Goal: Task Accomplishment & Management: Manage account settings

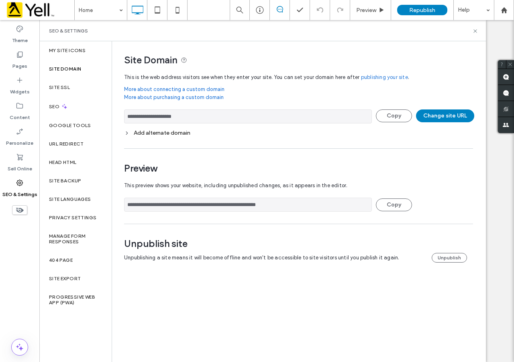
click at [437, 117] on button "Change site URL" at bounding box center [445, 116] width 58 height 13
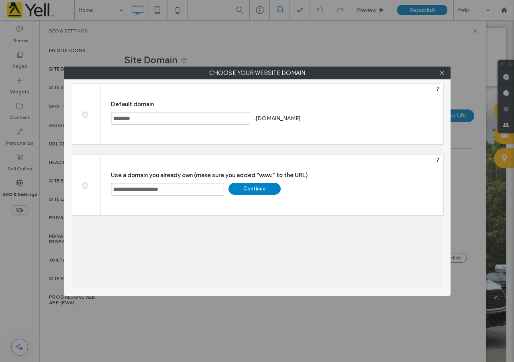
click at [85, 117] on span at bounding box center [85, 114] width 0 height 6
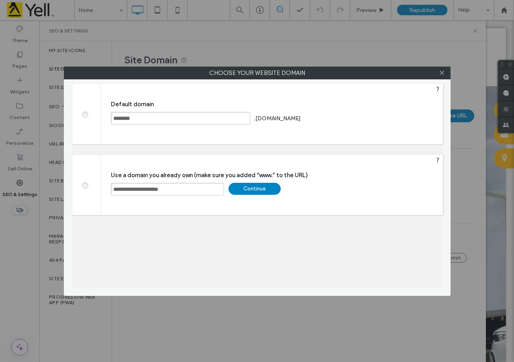
drag, startPoint x: 183, startPoint y: 188, endPoint x: 128, endPoint y: 187, distance: 54.6
click at [128, 187] on input "**********" at bounding box center [167, 189] width 113 height 13
click at [85, 116] on span at bounding box center [85, 114] width 0 height 6
click at [336, 119] on div "Save" at bounding box center [333, 118] width 52 height 12
type input "**********"
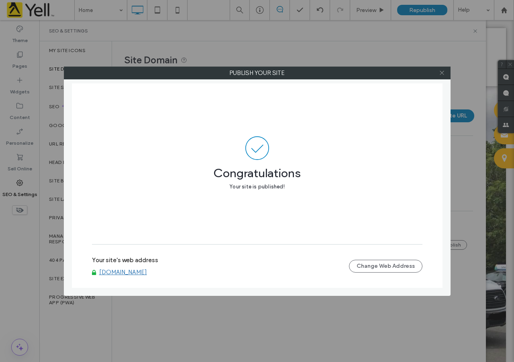
click at [441, 73] on icon at bounding box center [442, 73] width 6 height 6
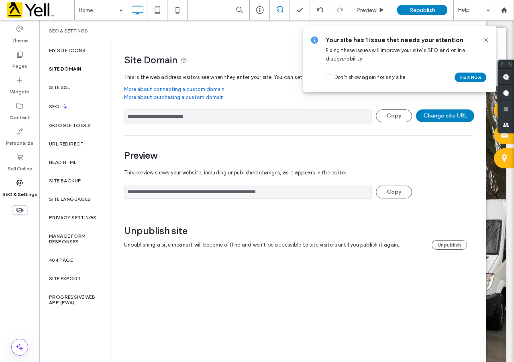
click at [488, 38] on icon at bounding box center [486, 40] width 6 height 6
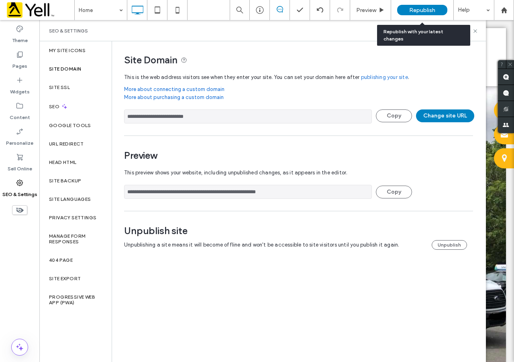
click at [433, 14] on div "Republish" at bounding box center [422, 10] width 50 height 10
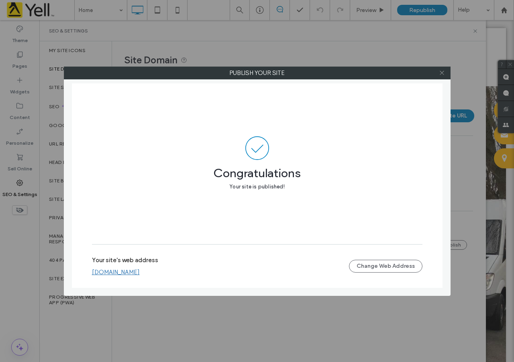
click at [443, 76] on span at bounding box center [442, 73] width 6 height 12
